Goal: Task Accomplishment & Management: Complete application form

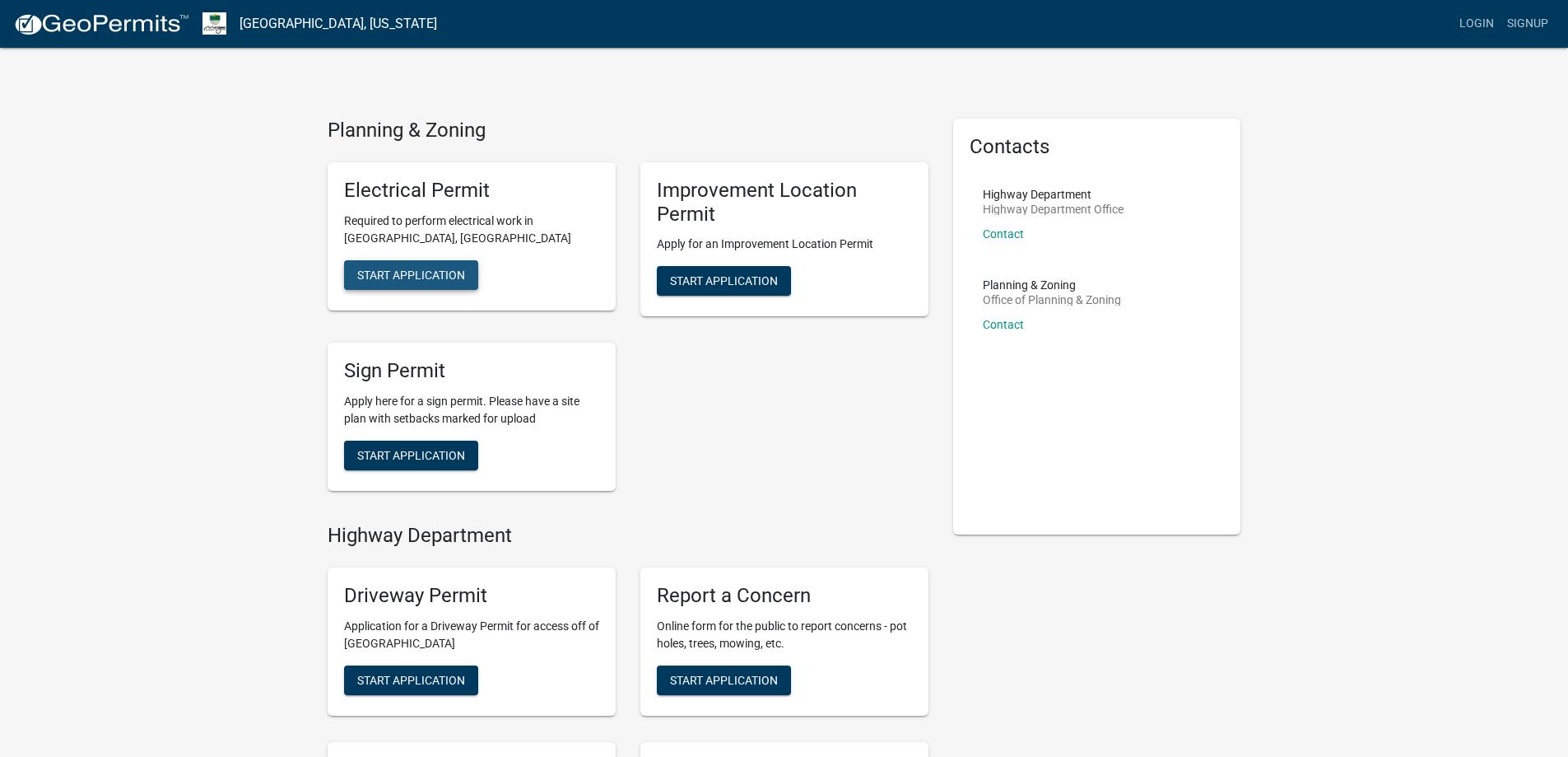
click at [412, 274] on span "Start Application" at bounding box center [411, 274] width 108 height 14
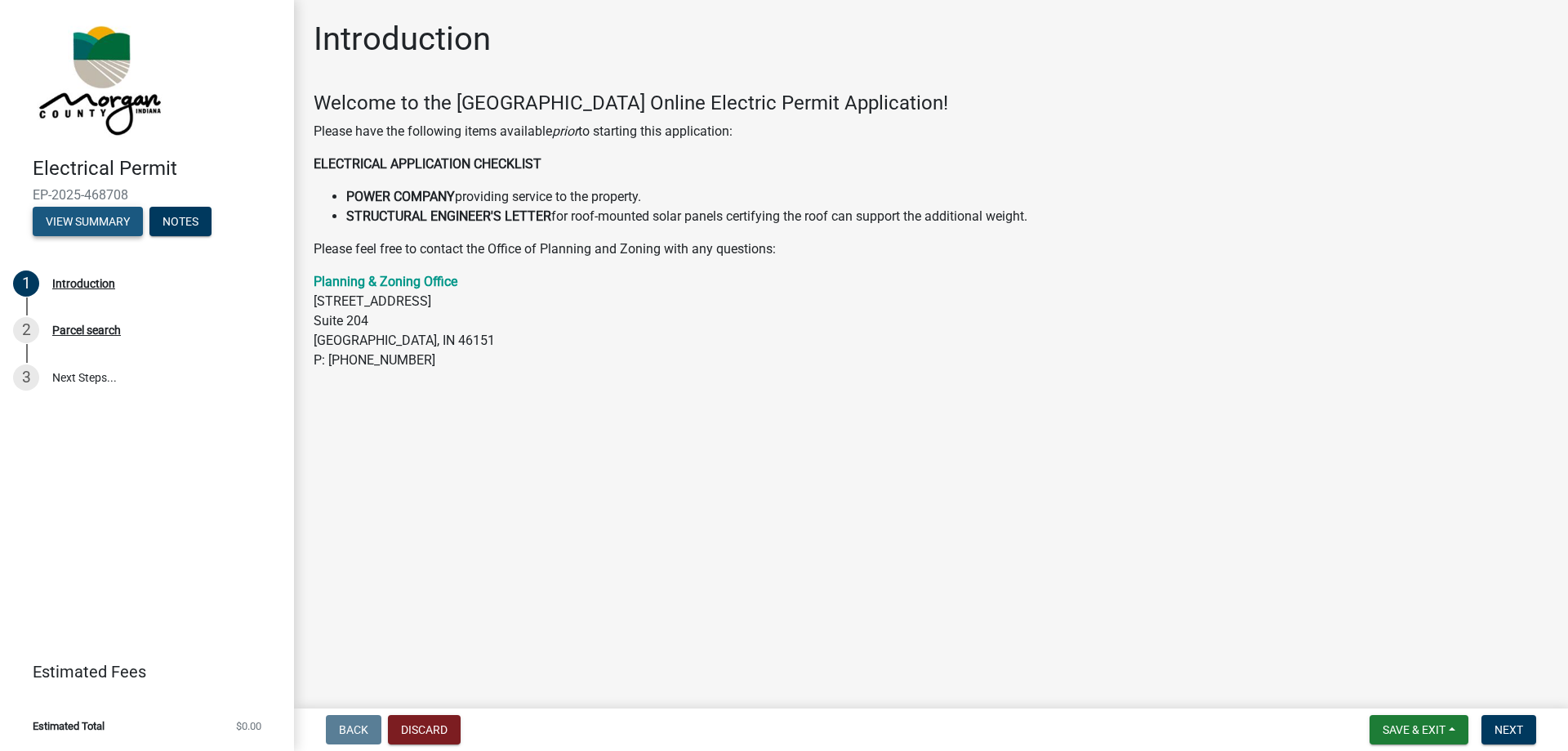
click at [107, 223] on button "View Summary" at bounding box center [88, 221] width 110 height 29
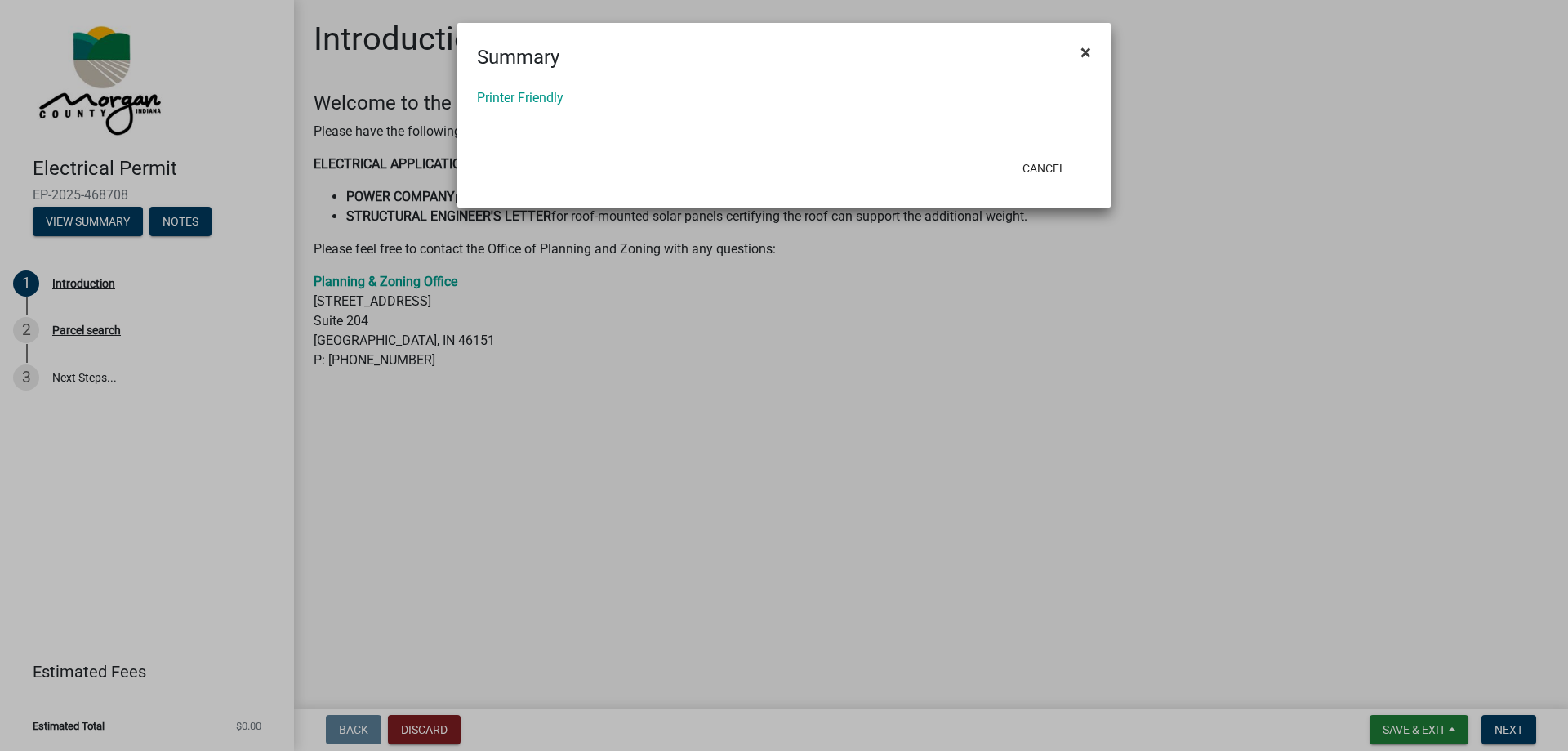
click at [1084, 50] on span "×" at bounding box center [1085, 52] width 11 height 23
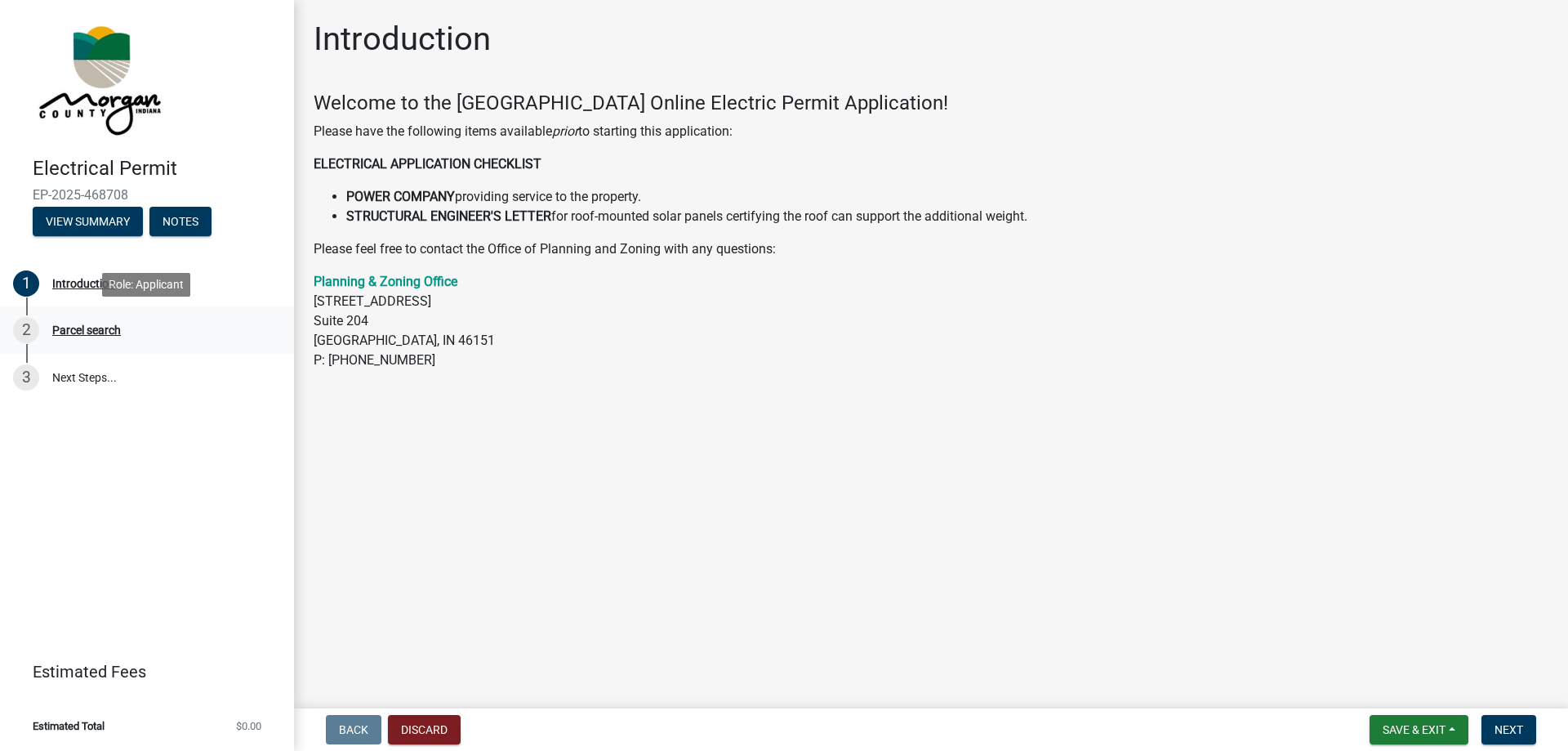
click at [105, 332] on div "Parcel search" at bounding box center [86, 330] width 68 height 12
click at [1509, 738] on button "Next" at bounding box center [1508, 729] width 55 height 29
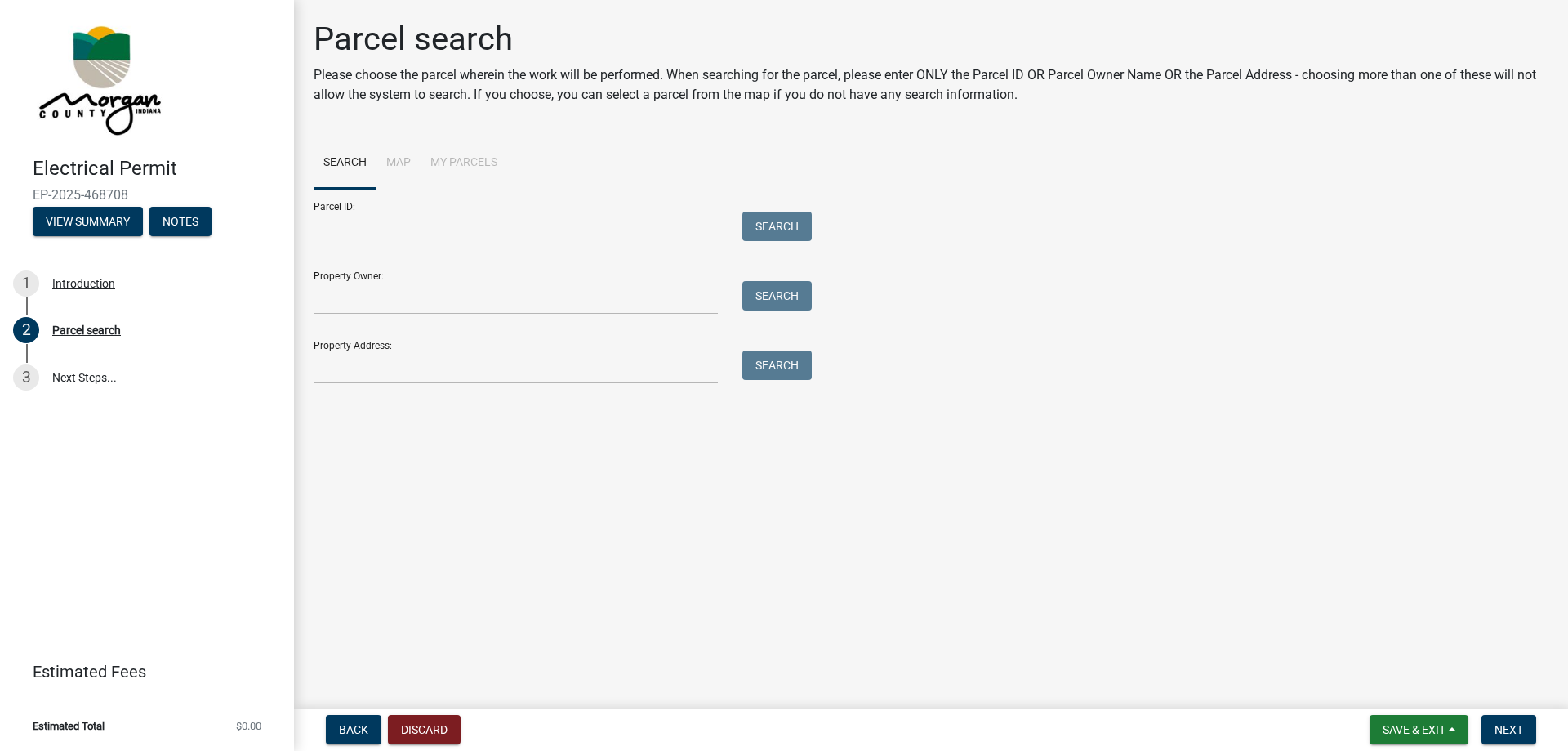
click at [395, 163] on li "Map" at bounding box center [399, 163] width 44 height 52
click at [384, 228] on input "Parcel ID:" at bounding box center [515, 228] width 404 height 34
click at [420, 165] on li "My Parcels" at bounding box center [464, 163] width 87 height 52
click at [376, 300] on input "Property Owner:" at bounding box center [515, 297] width 404 height 34
click at [390, 228] on input "Parcel ID:" at bounding box center [515, 228] width 404 height 34
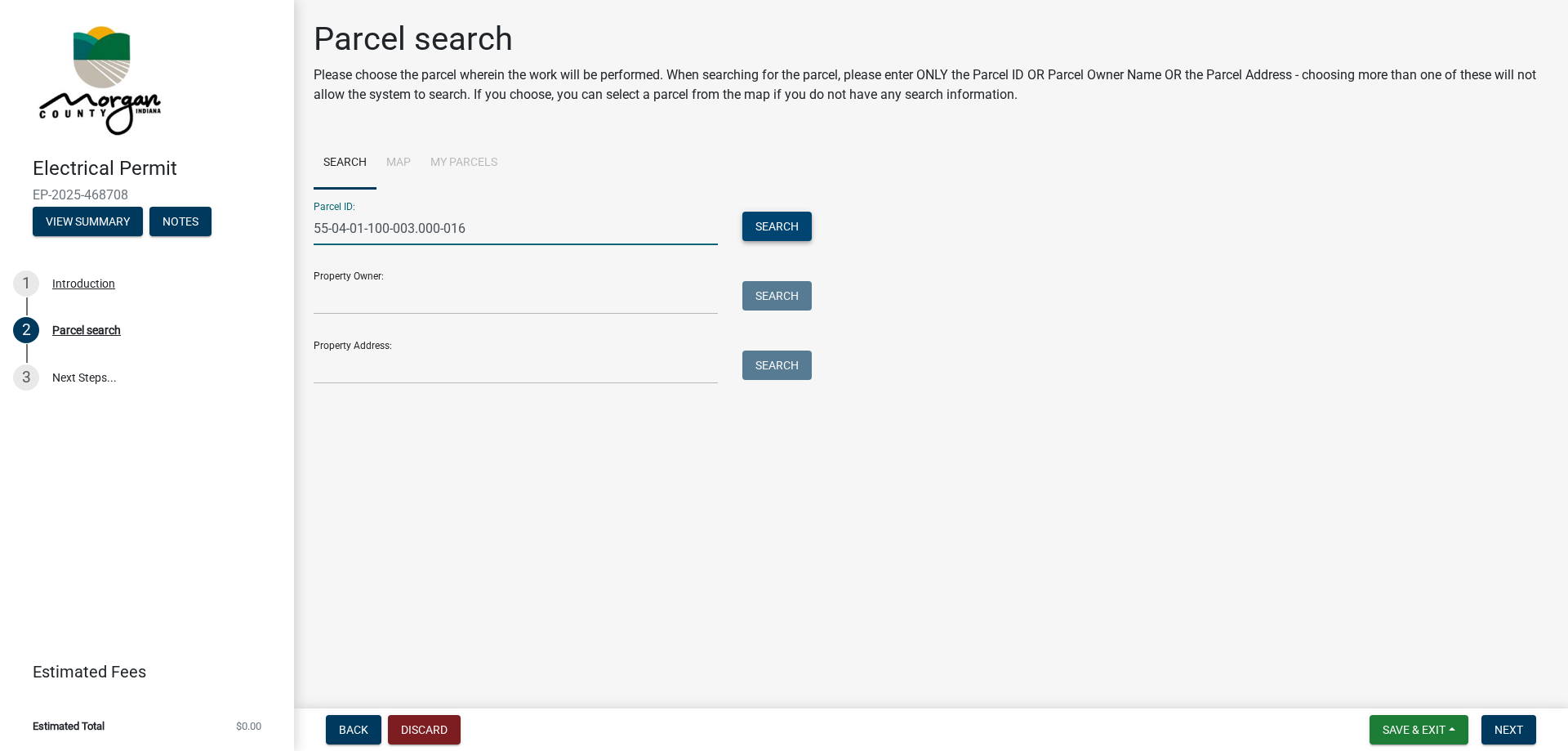
type input "55-04-01-100-003.000-016"
click at [779, 224] on button "Search" at bounding box center [777, 226] width 69 height 29
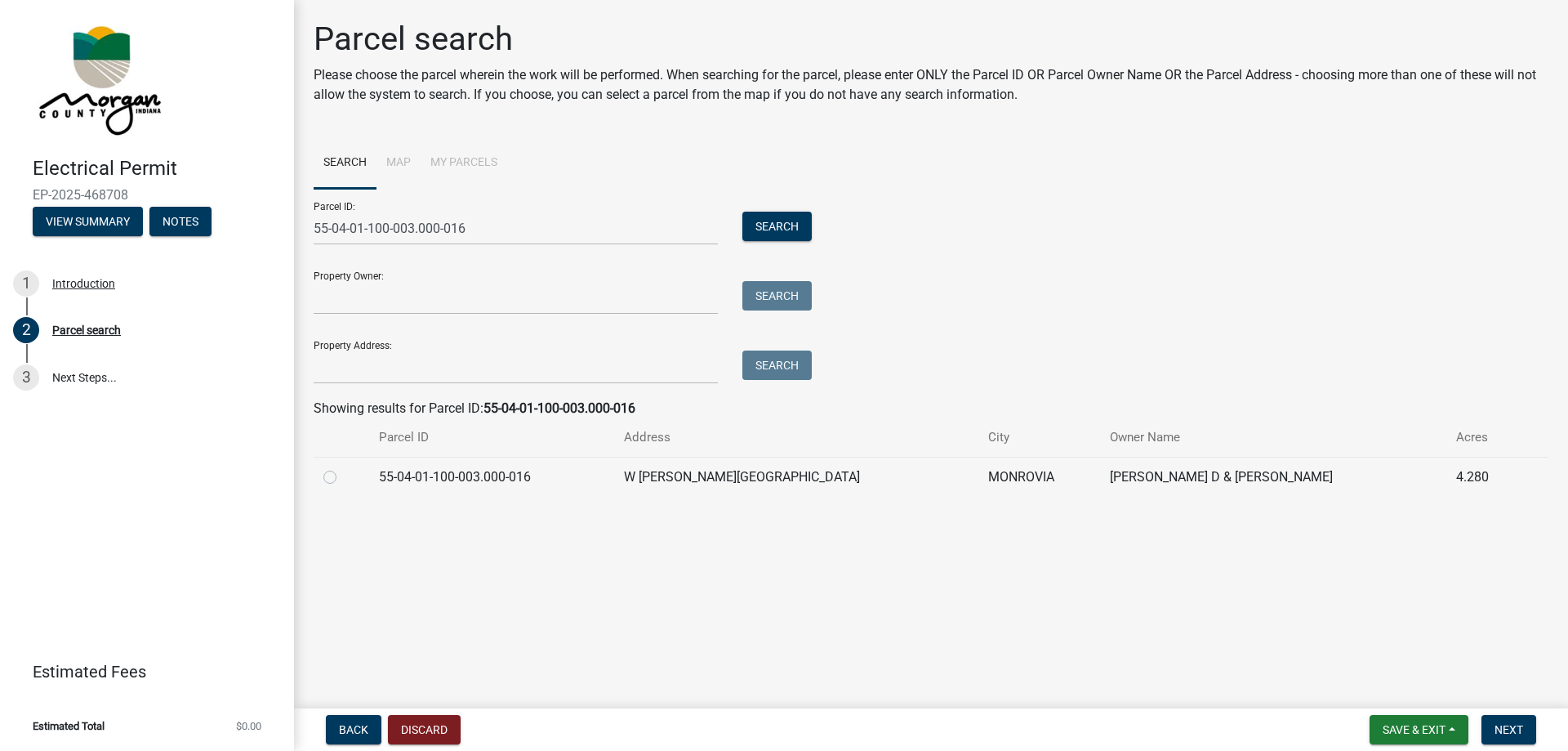
click at [343, 468] on label at bounding box center [343, 468] width 0 height 0
click at [343, 478] on input "radio" at bounding box center [348, 472] width 11 height 11
radio input "true"
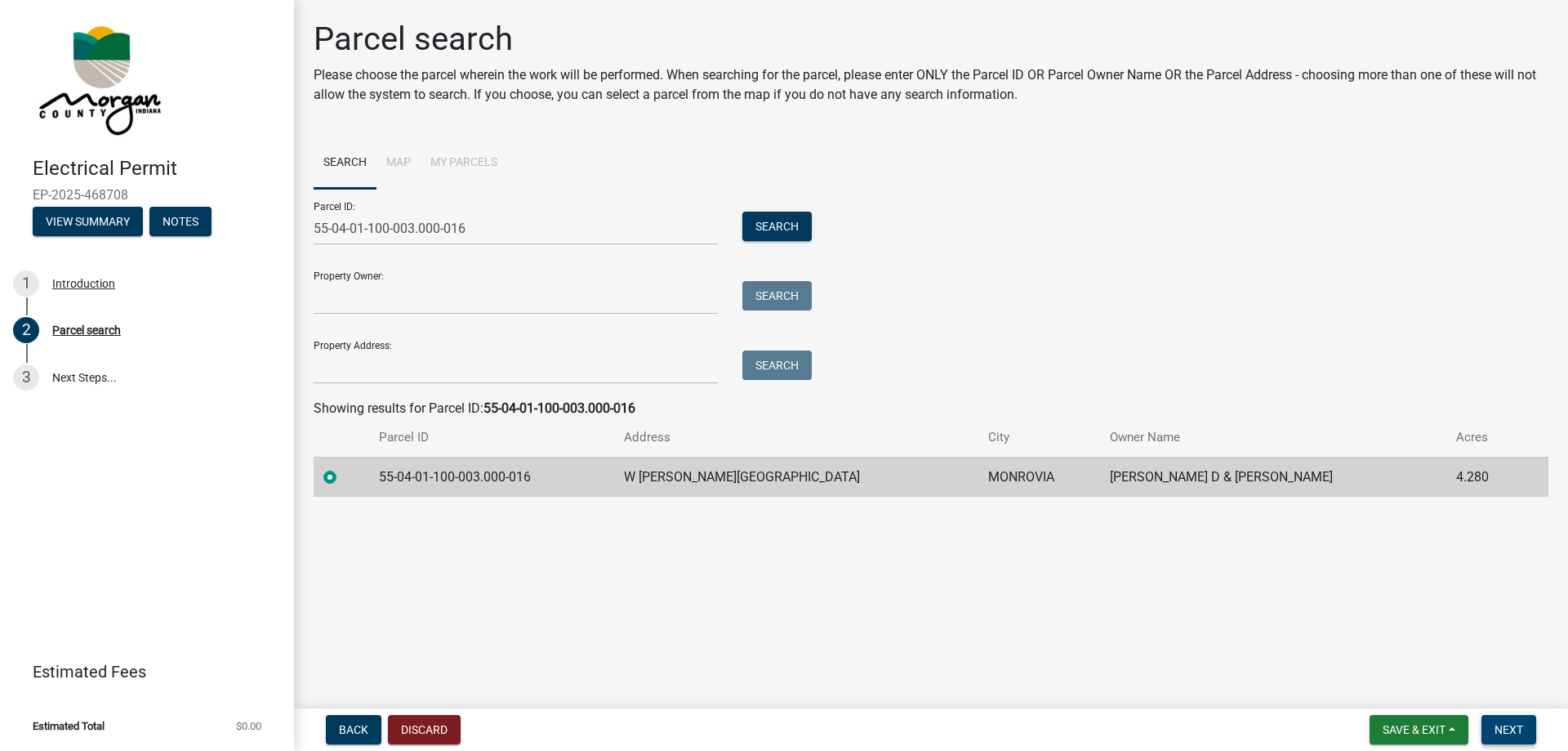
click at [1511, 730] on span "Next" at bounding box center [1508, 730] width 29 height 13
click at [1510, 734] on span "Next" at bounding box center [1508, 730] width 29 height 13
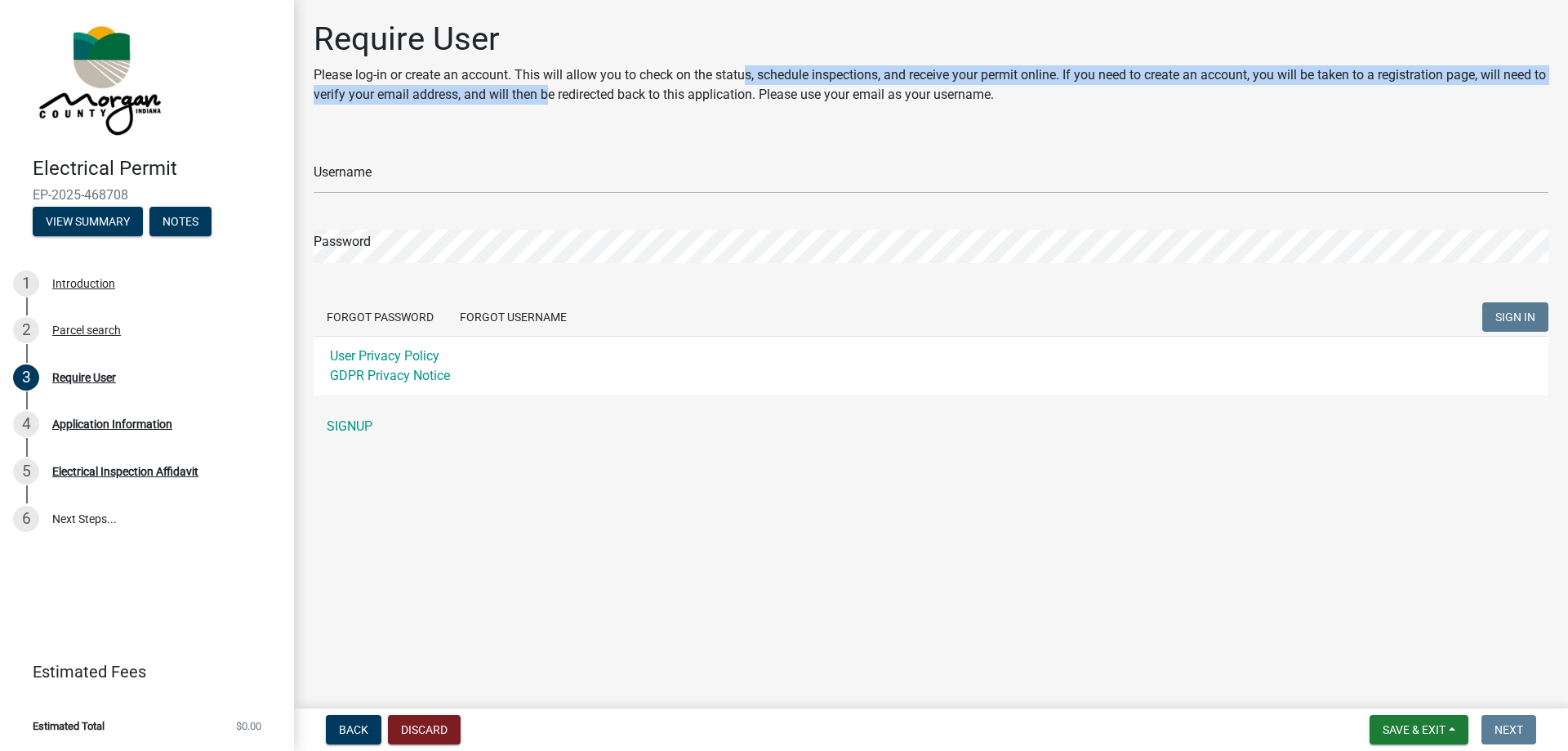
drag, startPoint x: 567, startPoint y: 91, endPoint x: 716, endPoint y: 83, distance: 149.2
click at [734, 77] on p "Please log-in or create an account. This will allow you to check on the status,…" at bounding box center [930, 85] width 1235 height 40
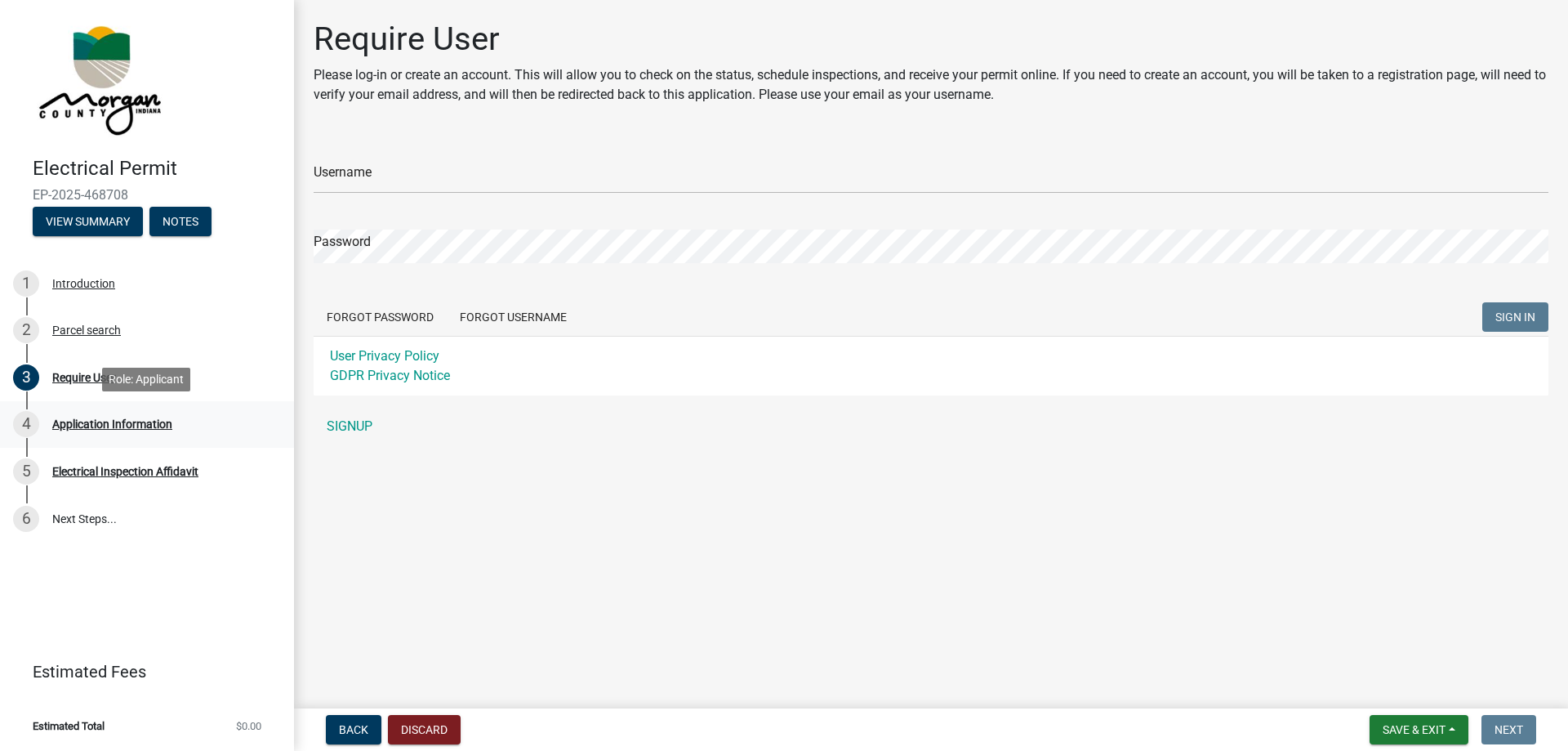
click at [100, 422] on div "Application Information" at bounding box center [112, 424] width 120 height 12
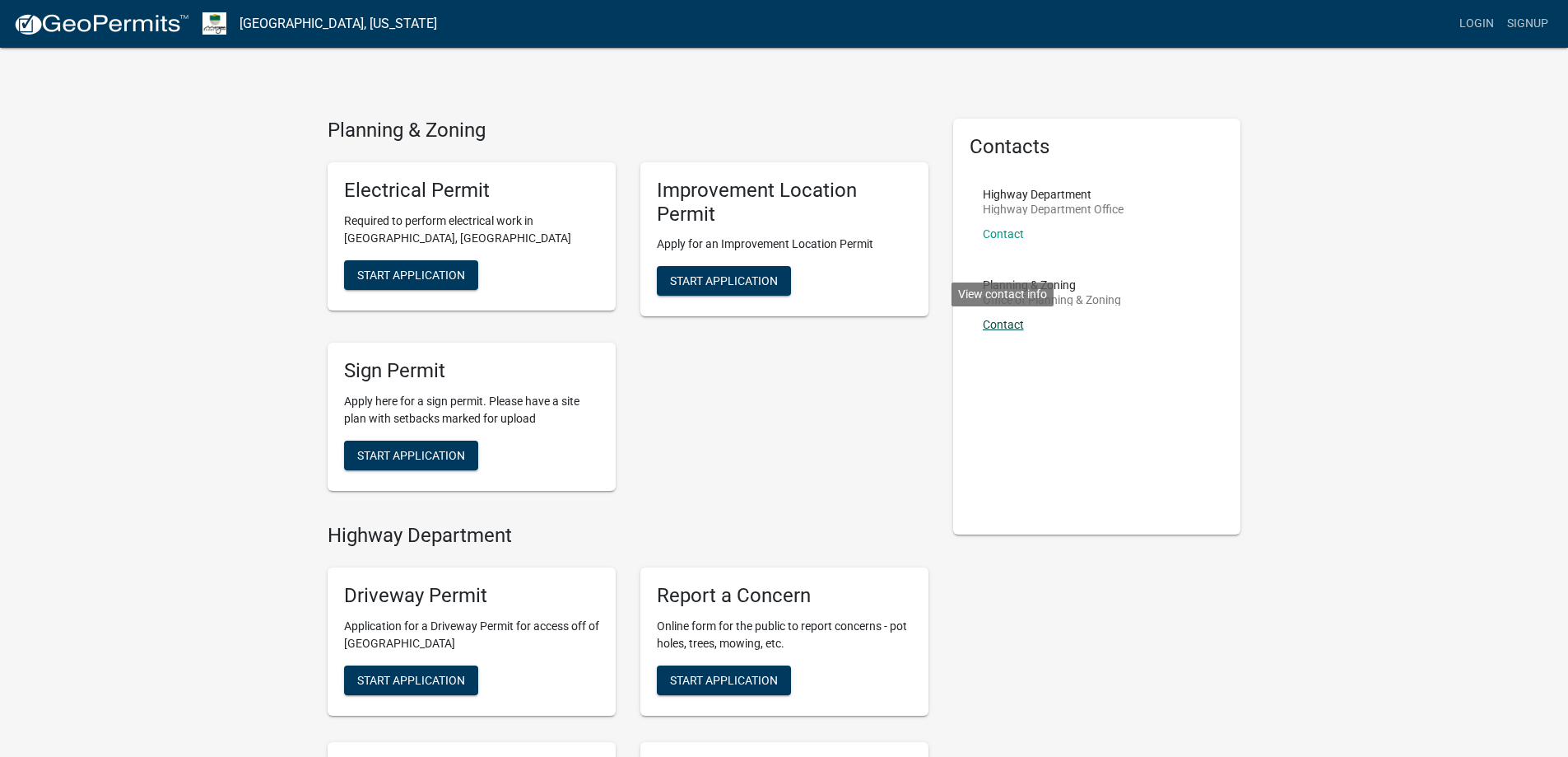
click at [1001, 326] on link "Contact" at bounding box center [1004, 325] width 41 height 14
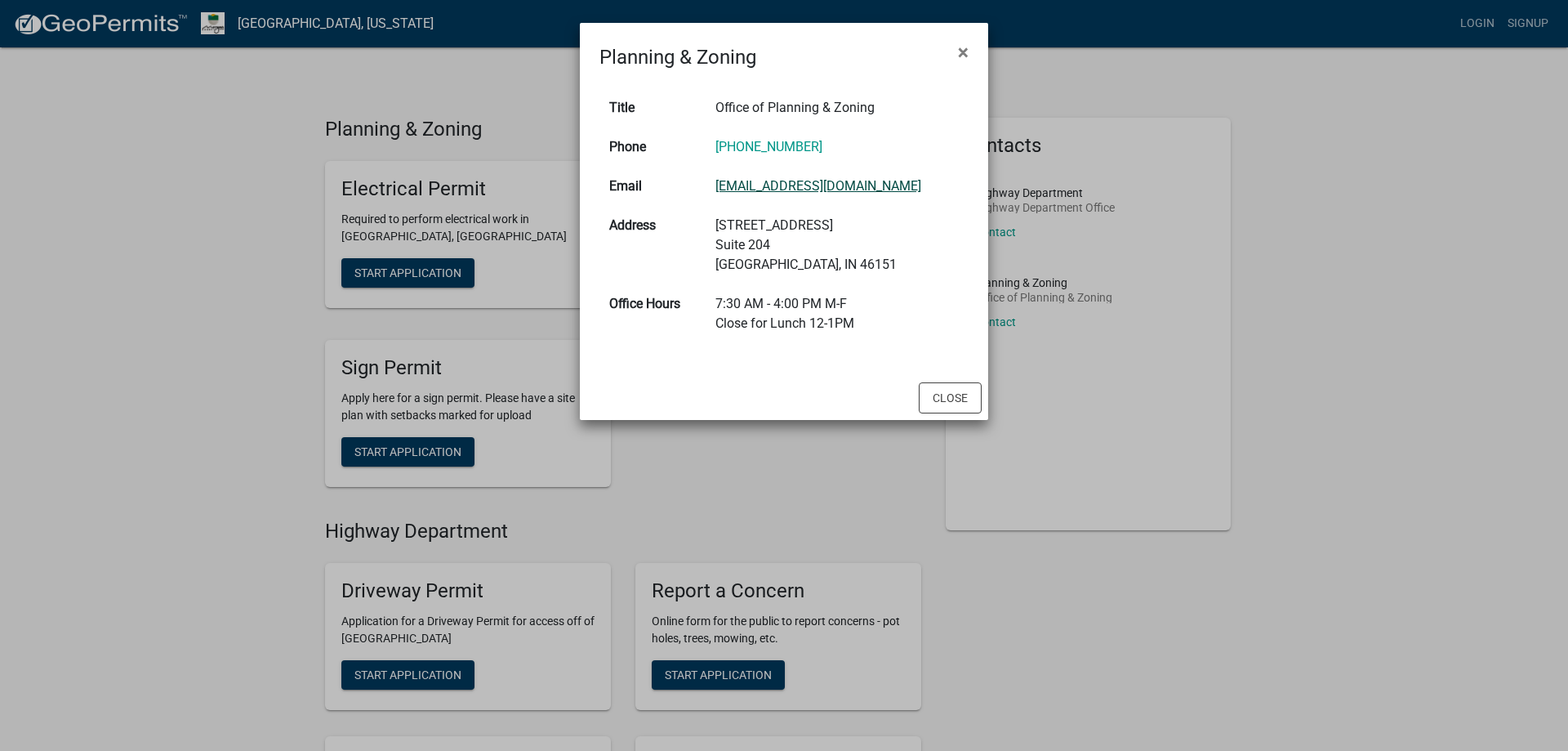
click at [803, 184] on link "[EMAIL_ADDRESS][DOMAIN_NAME]" at bounding box center [817, 186] width 205 height 15
drag, startPoint x: 958, startPoint y: 373, endPoint x: 953, endPoint y: 384, distance: 12.1
click at [956, 377] on div "Planning & Zoning × Title Office of Planning & Zoning Phone 765-342-1060 Email …" at bounding box center [784, 222] width 409 height 397
click at [953, 384] on button "Close" at bounding box center [949, 397] width 63 height 31
